Goal: Task Accomplishment & Management: Manage account settings

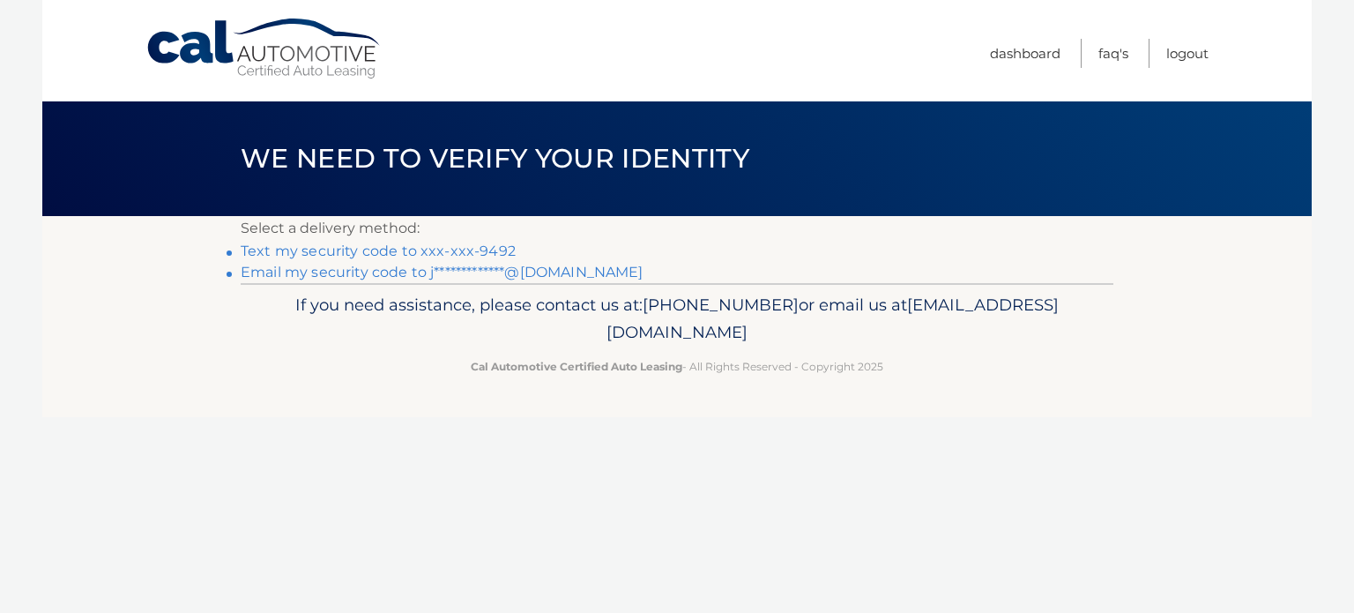
click at [487, 253] on link "Text my security code to xxx-xxx-9492" at bounding box center [378, 250] width 275 height 17
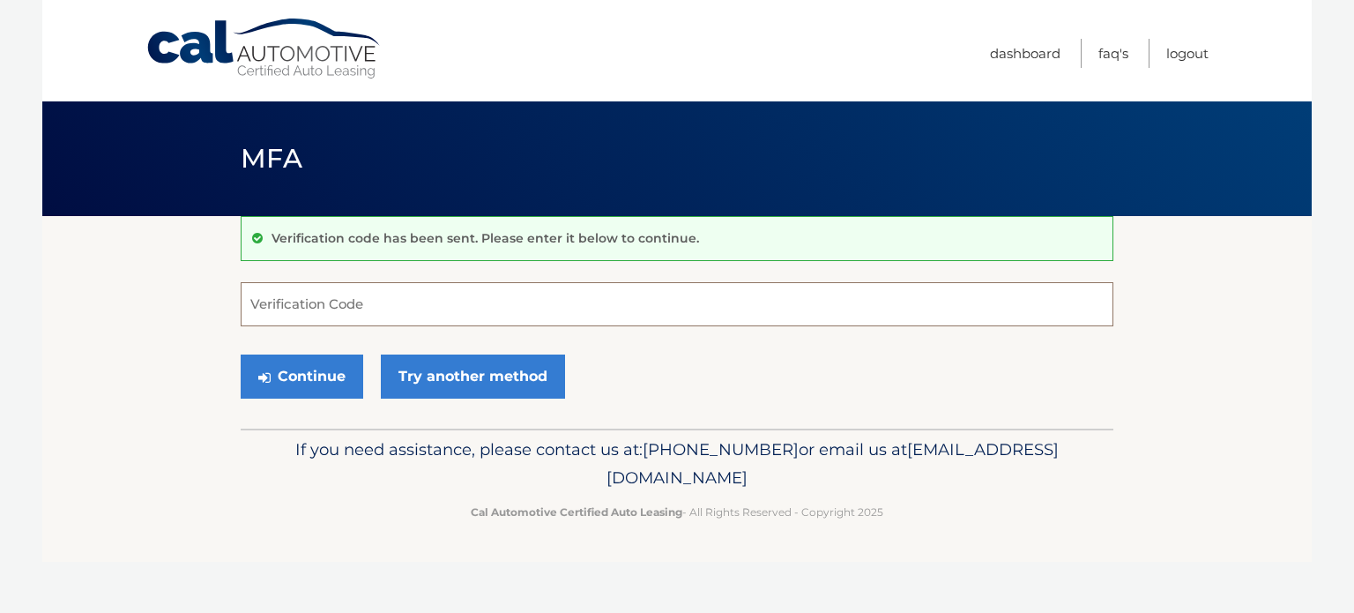
click at [474, 310] on input "Verification Code" at bounding box center [677, 304] width 873 height 44
type input "371274"
click at [241, 354] on button "Continue" at bounding box center [302, 376] width 123 height 44
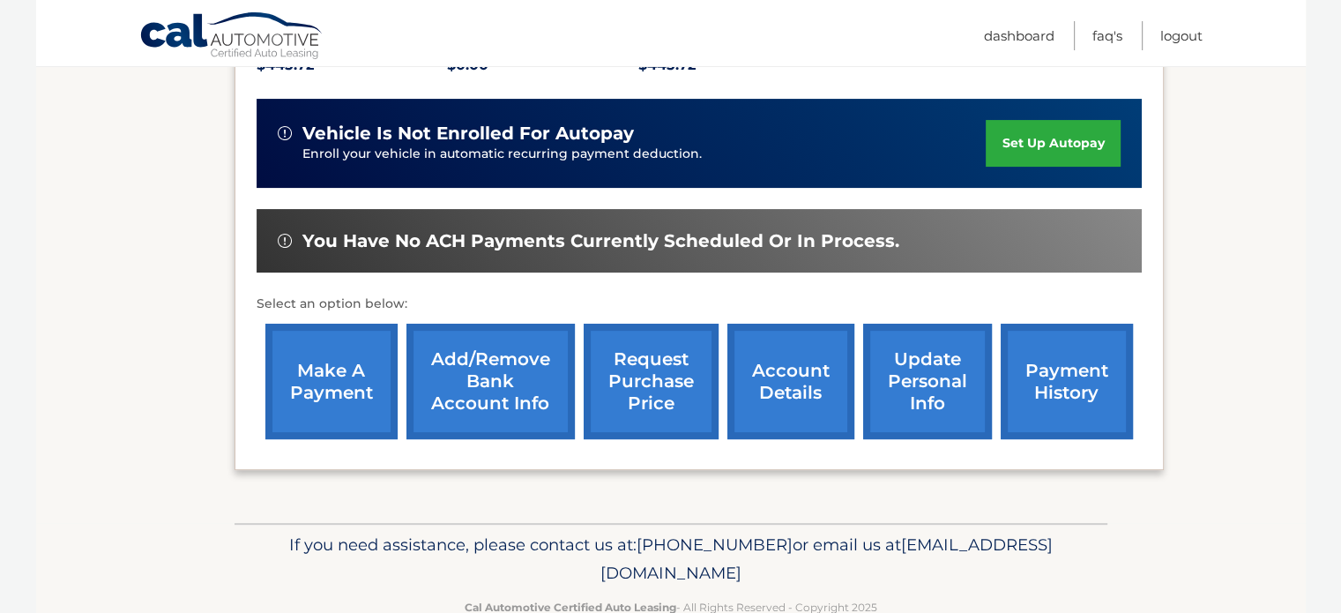
scroll to position [453, 0]
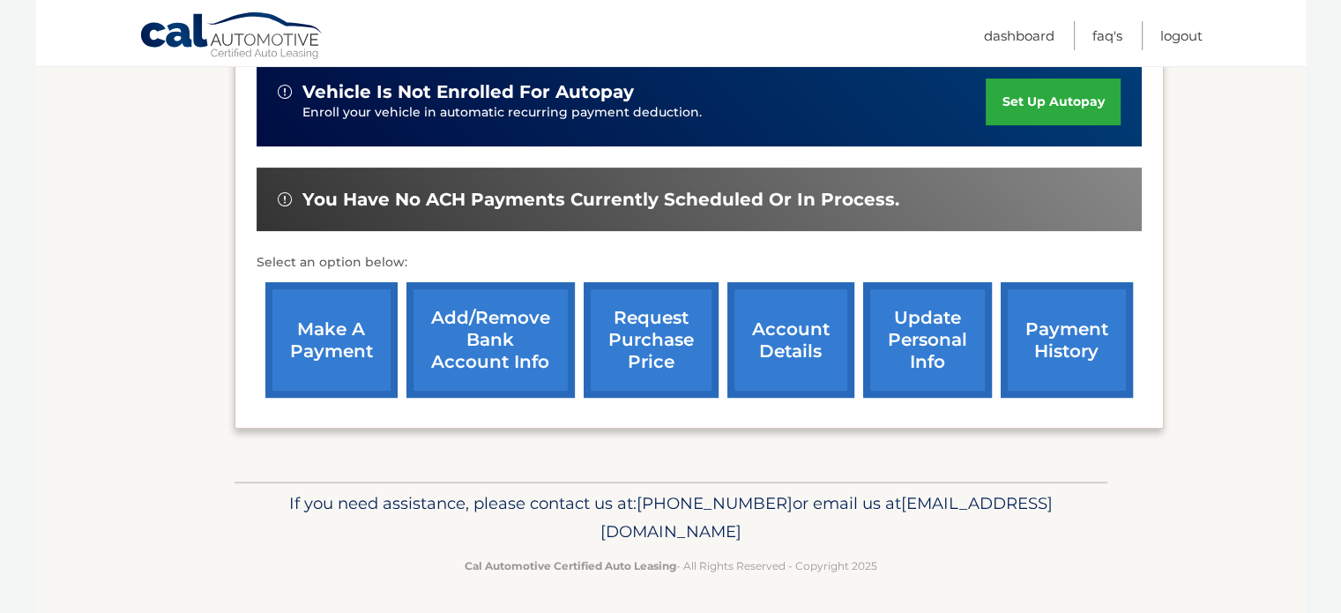
click at [796, 366] on link "account details" at bounding box center [790, 339] width 127 height 115
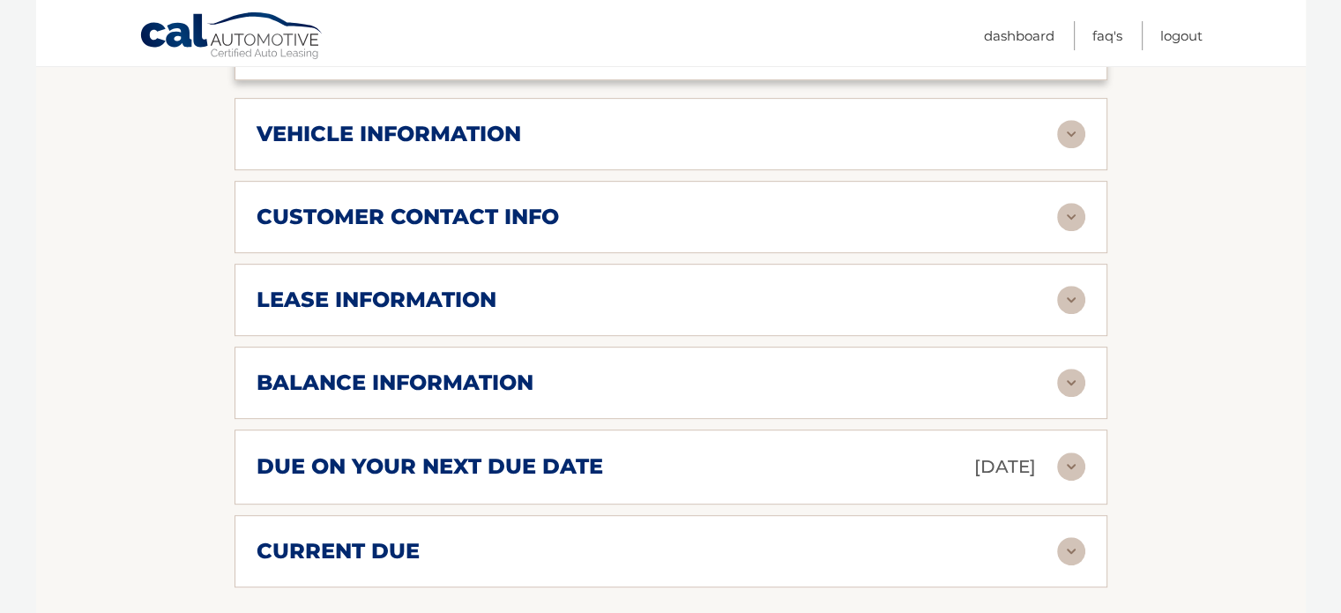
scroll to position [882, 0]
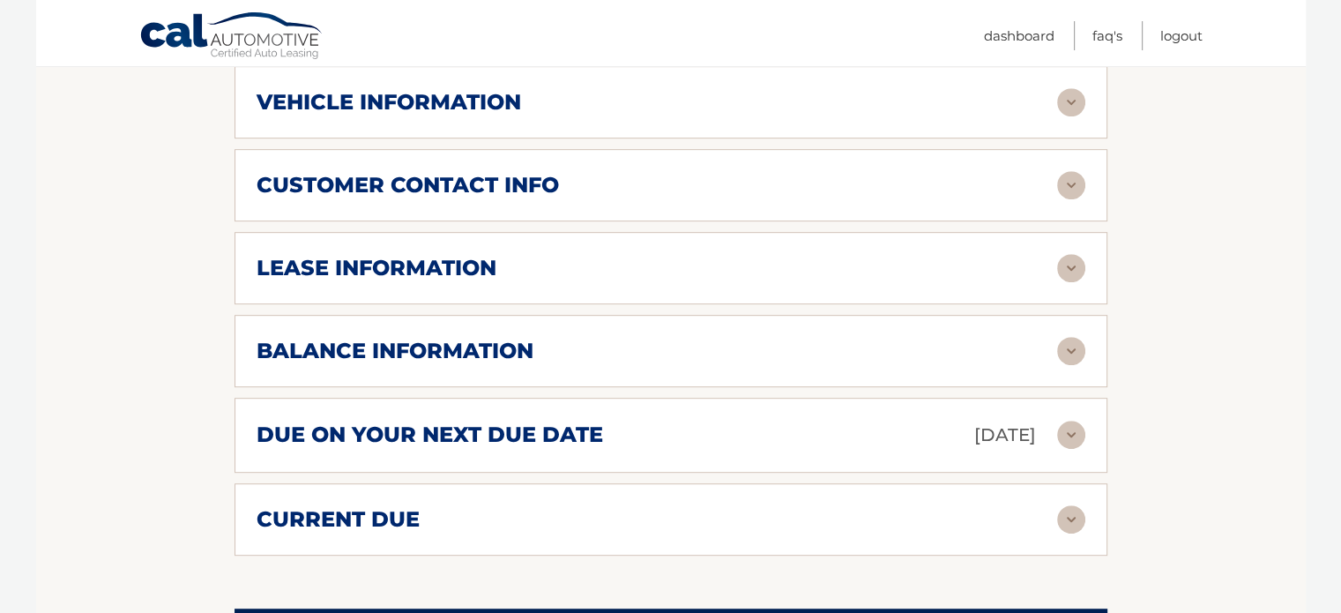
click at [318, 341] on div "balance information Payments Received 25 Payments Remaining 14 Next Payment wil…" at bounding box center [670, 351] width 873 height 72
click at [1068, 254] on img at bounding box center [1071, 268] width 28 height 28
